Goal: Information Seeking & Learning: Learn about a topic

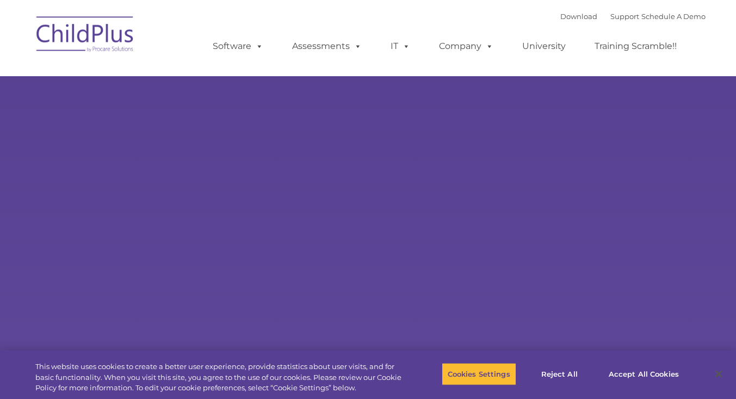
select select "MEDIUM"
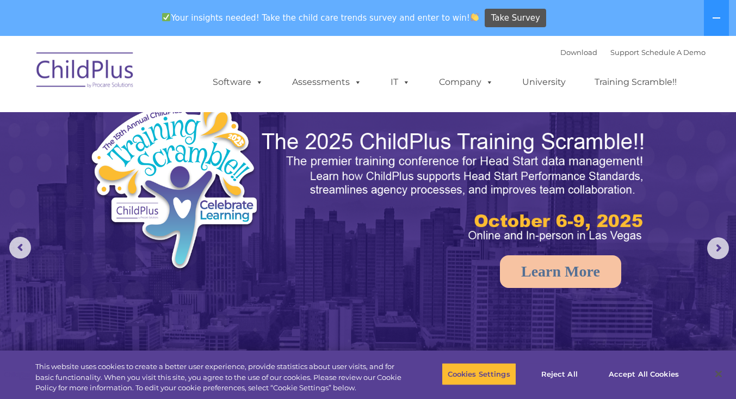
click at [486, 80] on span at bounding box center [487, 82] width 12 height 10
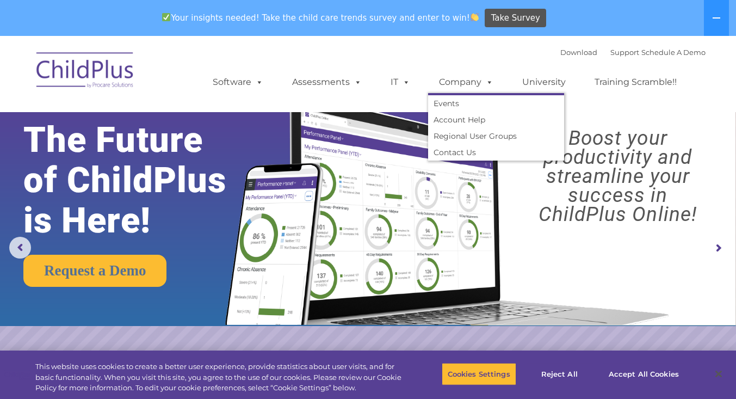
click at [256, 84] on span at bounding box center [257, 82] width 12 height 10
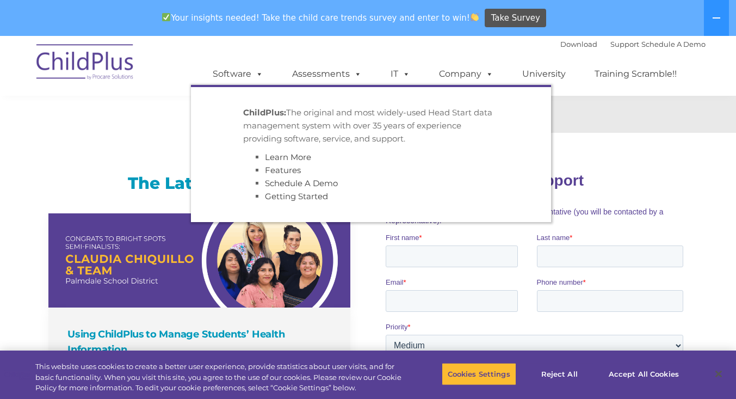
scroll to position [634, 0]
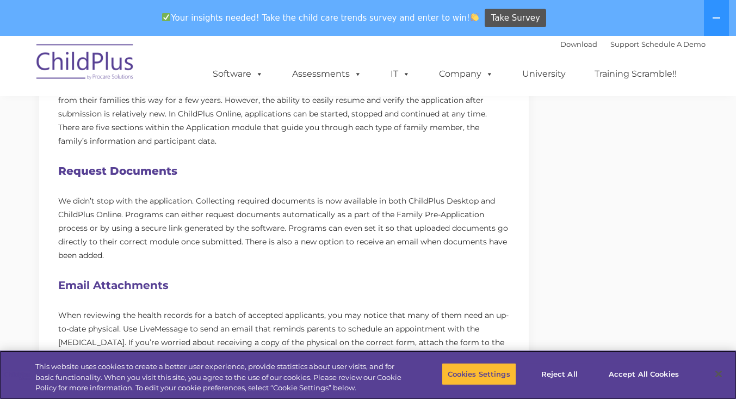
scroll to position [498, 0]
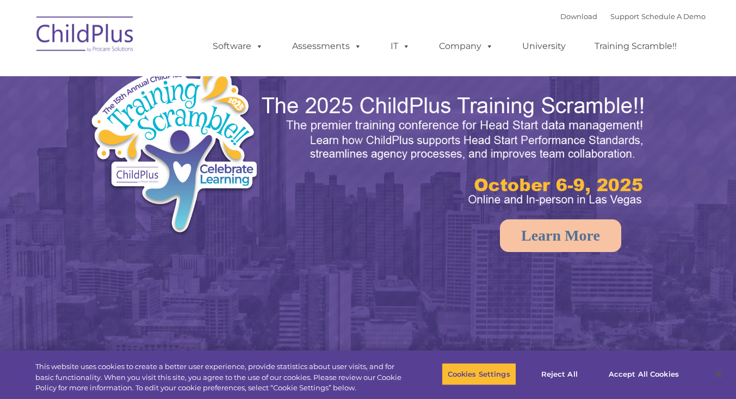
select select "MEDIUM"
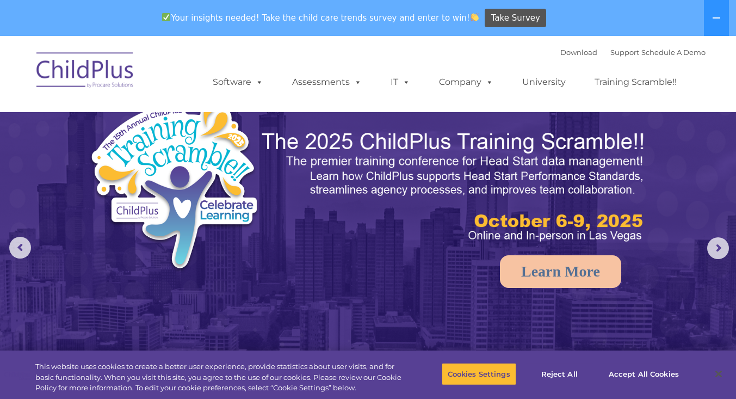
click at [713, 16] on icon at bounding box center [716, 18] width 9 height 9
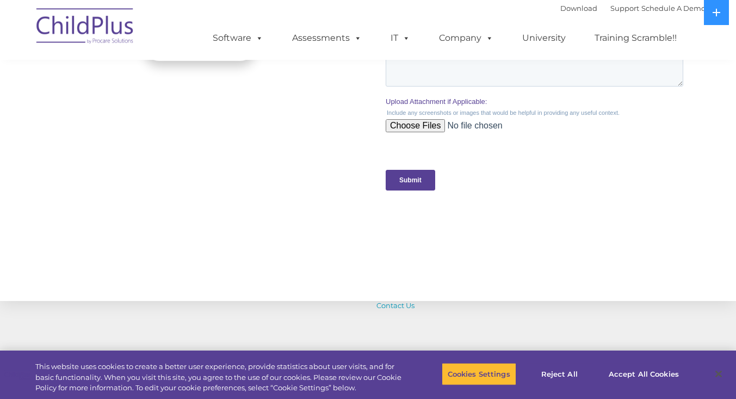
scroll to position [1067, 0]
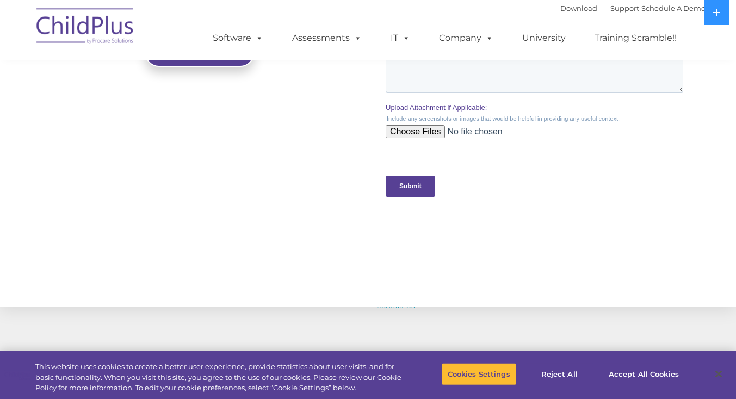
click at [232, 40] on link "Software" at bounding box center [238, 38] width 72 height 22
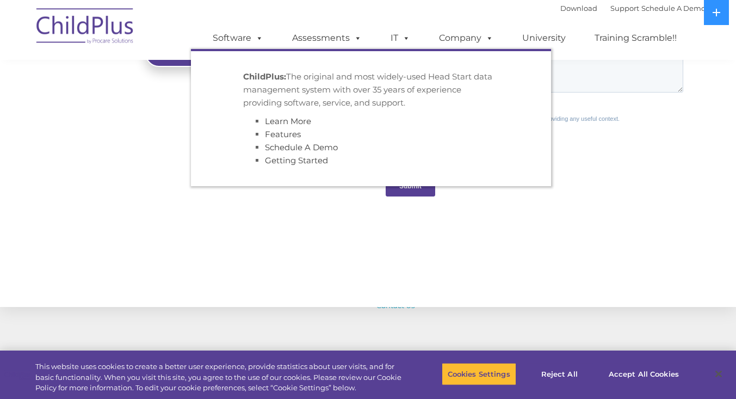
click at [313, 34] on link "Assessments" at bounding box center [326, 38] width 91 height 22
